Goal: Transaction & Acquisition: Obtain resource

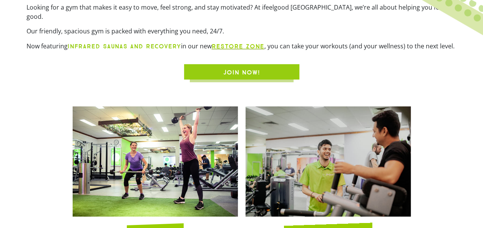
click at [235, 43] on link "RESTORE zone" at bounding box center [238, 46] width 53 height 7
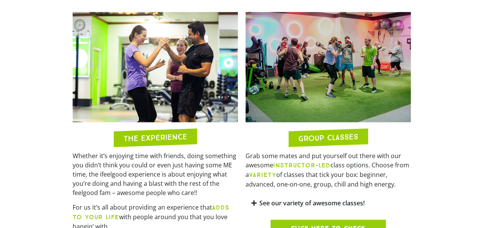
scroll to position [577, 0]
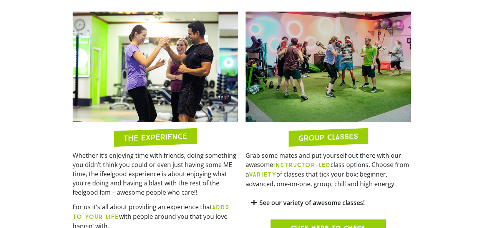
click at [270, 198] on link "See our variety of awesome classes!" at bounding box center [311, 202] width 105 height 8
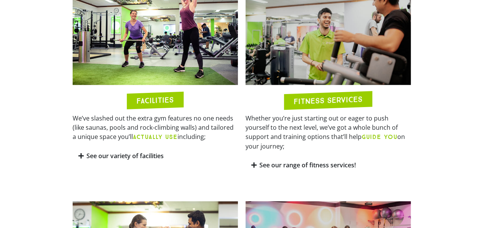
scroll to position [387, 0]
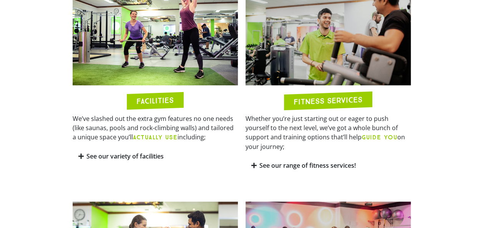
click at [270, 161] on link "See our range of fitness services!" at bounding box center [307, 165] width 96 height 8
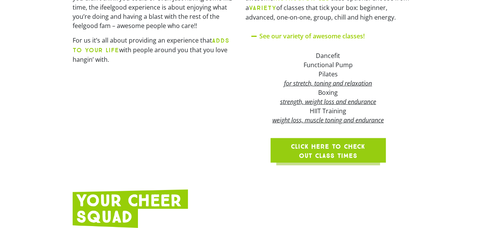
scroll to position [854, 0]
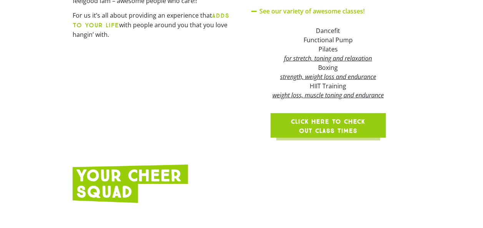
click at [304, 117] on span "Click here to check out class times" at bounding box center [328, 126] width 78 height 18
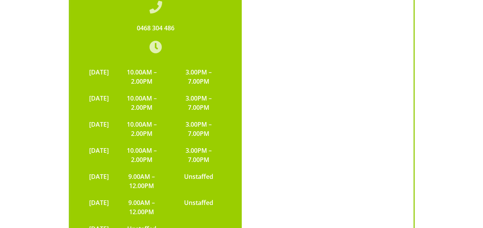
scroll to position [1783, 0]
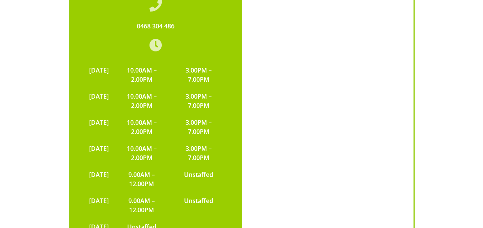
click at [240, 175] on div "135 Orange Grove Road, Coopers Plains QLD 4108 0468 304 486 MONDAY 10.00AM – 2.…" at bounding box center [156, 111] width 172 height 355
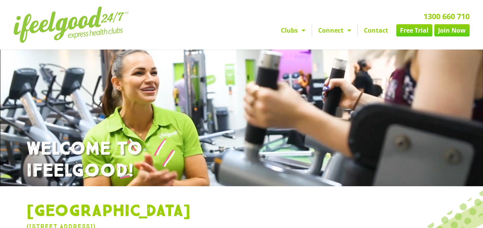
scroll to position [28, 0]
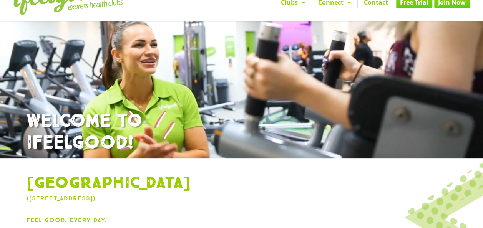
click at [414, 5] on link "Free Trial" at bounding box center [414, 2] width 36 height 12
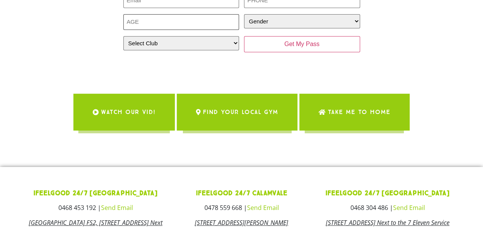
scroll to position [148, 0]
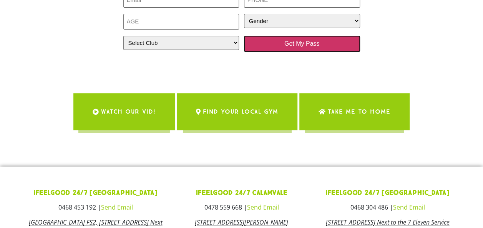
click at [280, 48] on input "Get My Pass" at bounding box center [302, 44] width 116 height 16
